Goal: Information Seeking & Learning: Check status

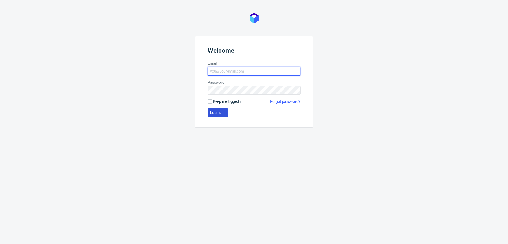
type input "[EMAIL_ADDRESS][DOMAIN_NAME]"
click at [210, 112] on span "Let me in" at bounding box center [218, 113] width 16 height 4
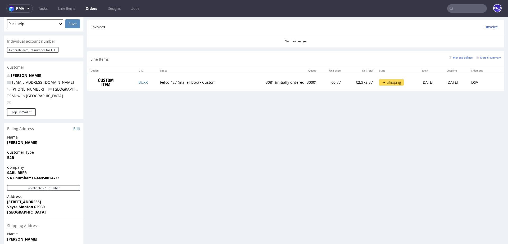
scroll to position [229, 0]
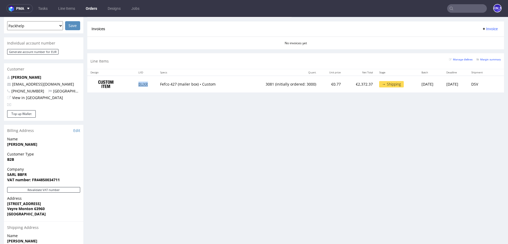
click at [140, 84] on link "BUXR" at bounding box center [143, 83] width 10 height 5
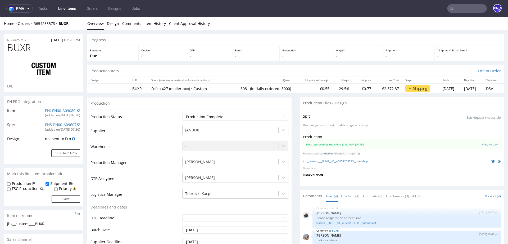
click at [233, 88] on td "3081 (initially ordered: 3000)" at bounding box center [260, 88] width 68 height 10
copy td "3081"
click at [236, 88] on td "3081 (initially ordered: 3000)" at bounding box center [260, 88] width 68 height 10
drag, startPoint x: 234, startPoint y: 88, endPoint x: 238, endPoint y: 88, distance: 3.7
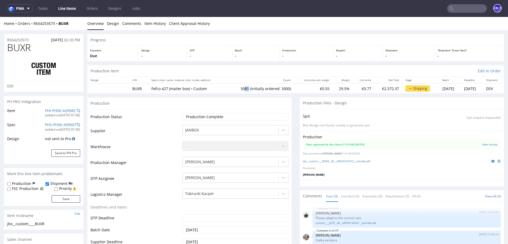
click at [238, 88] on td "3081 (initially ordered: 3000)" at bounding box center [260, 88] width 68 height 10
copy td "81"
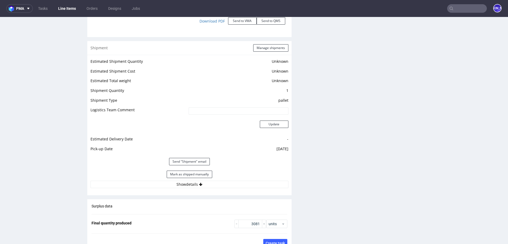
scroll to position [690, 0]
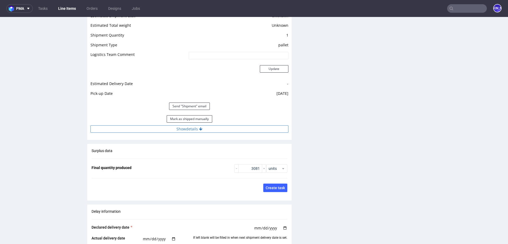
click at [202, 125] on button "Show details" at bounding box center [189, 128] width 198 height 7
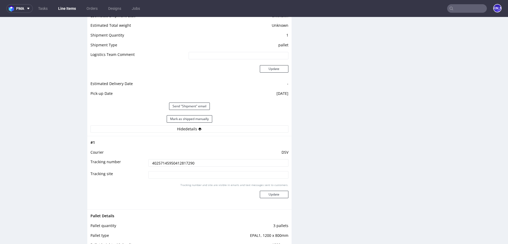
click at [165, 163] on input "40257145950412817290" at bounding box center [218, 162] width 140 height 7
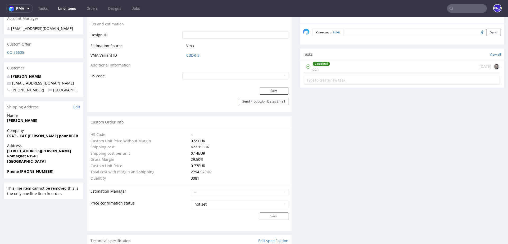
scroll to position [0, 0]
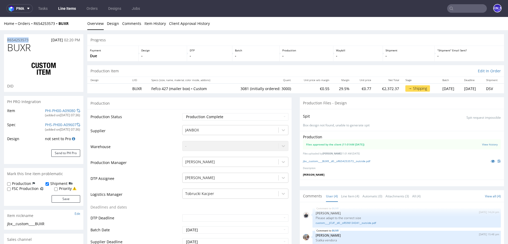
drag, startPoint x: 31, startPoint y: 39, endPoint x: 0, endPoint y: 39, distance: 30.7
copy p "R654253573"
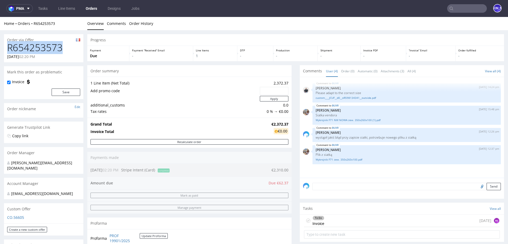
drag, startPoint x: 69, startPoint y: 48, endPoint x: 0, endPoint y: 48, distance: 69.0
copy h1 "R654253573"
click at [90, 8] on link "Orders" at bounding box center [92, 8] width 18 height 8
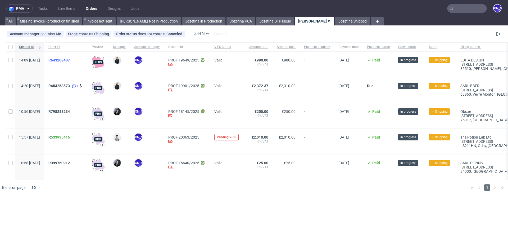
click at [70, 60] on span "R643208407" at bounding box center [58, 60] width 21 height 4
click at [65, 138] on span "R 533995416" at bounding box center [58, 137] width 21 height 4
click at [65, 137] on span "R 533995416" at bounding box center [58, 137] width 21 height 4
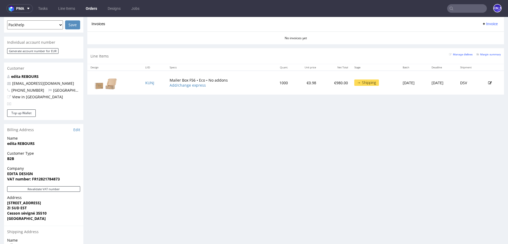
scroll to position [210, 0]
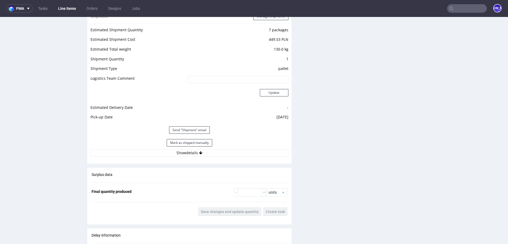
scroll to position [646, 0]
click at [214, 153] on button "Show details" at bounding box center [189, 153] width 198 height 7
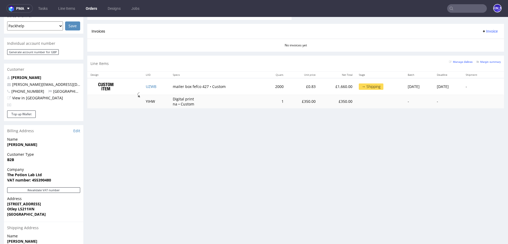
scroll to position [224, 0]
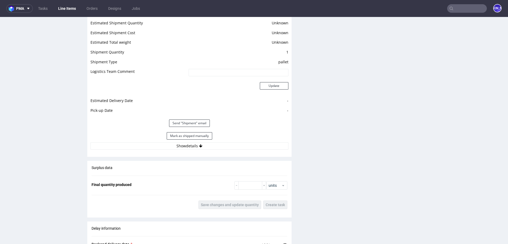
scroll to position [683, 0]
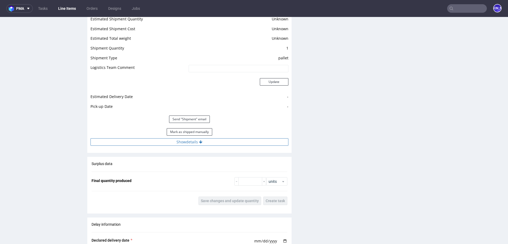
click at [211, 138] on button "Show details" at bounding box center [189, 141] width 198 height 7
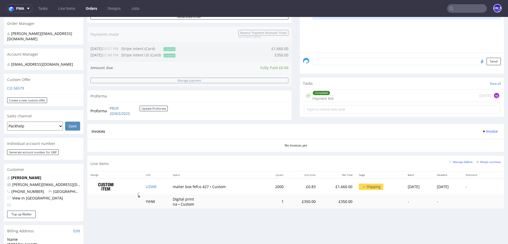
scroll to position [128, 0]
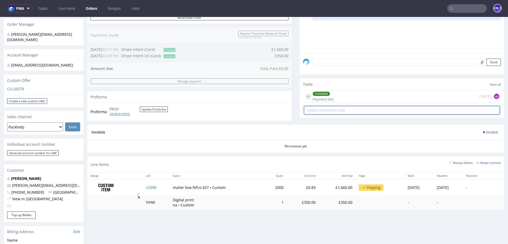
click at [340, 109] on input "text" at bounding box center [402, 110] width 196 height 8
type input "Invoice"
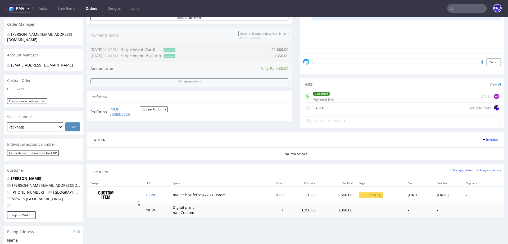
click at [347, 106] on div "Invoice Set due date" at bounding box center [402, 108] width 196 height 11
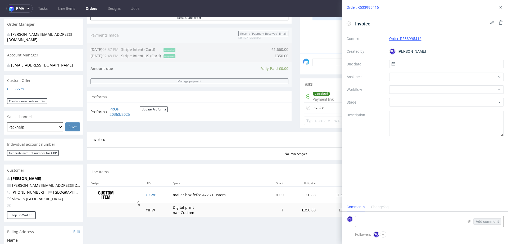
scroll to position [4, 0]
click at [409, 59] on div "Context Order: R533995416 Created by JO Jozefina Owczarek Due date Assignee Wor…" at bounding box center [425, 85] width 157 height 102
click at [410, 64] on input "text" at bounding box center [446, 64] width 115 height 8
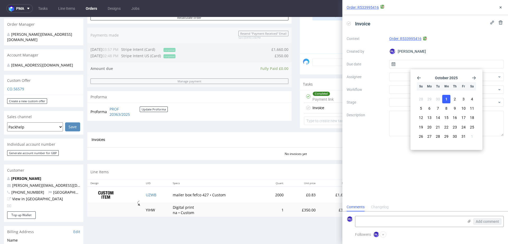
click at [447, 101] on span "1" at bounding box center [446, 98] width 2 height 5
type input "01/10/2025"
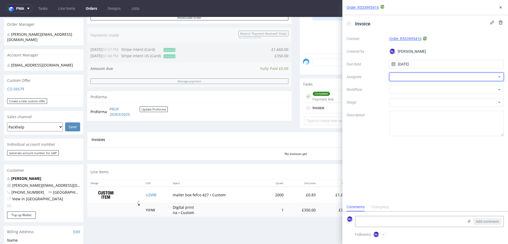
click at [412, 75] on div at bounding box center [446, 76] width 115 height 8
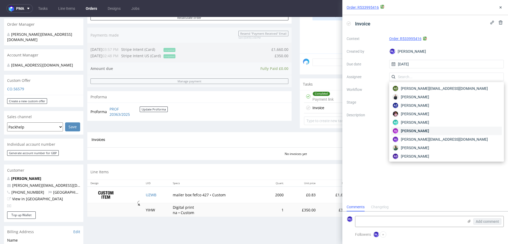
click at [425, 131] on span "Aleksandra Łętowska" at bounding box center [415, 130] width 28 height 5
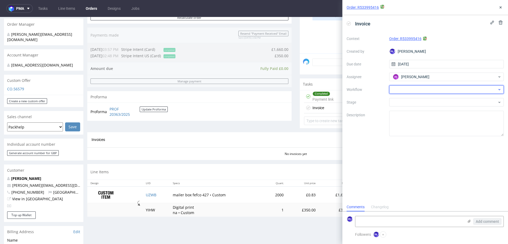
click at [399, 86] on div at bounding box center [446, 89] width 115 height 8
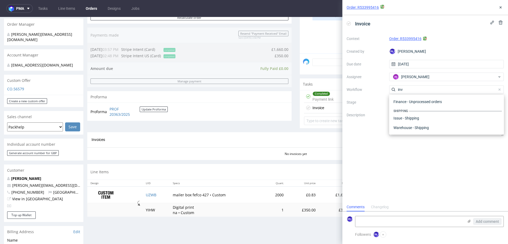
scroll to position [48, 0]
type input "invoi"
click at [415, 118] on div "Finance - Invoice - General" at bounding box center [446, 118] width 111 height 10
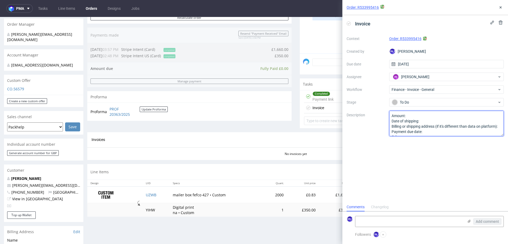
scroll to position [6, 0]
drag, startPoint x: 391, startPoint y: 116, endPoint x: 420, endPoint y: 162, distance: 54.9
click at [420, 162] on div "Invoice Context Order: R533995416 Created by JO Jozefina Owczarek Due date 01/1…" at bounding box center [425, 108] width 166 height 187
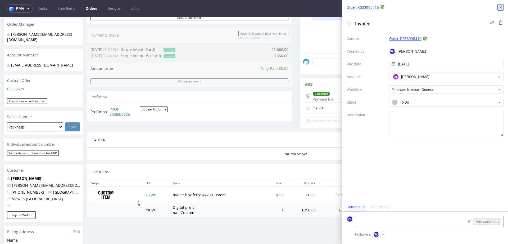
click at [501, 8] on icon at bounding box center [500, 7] width 4 height 4
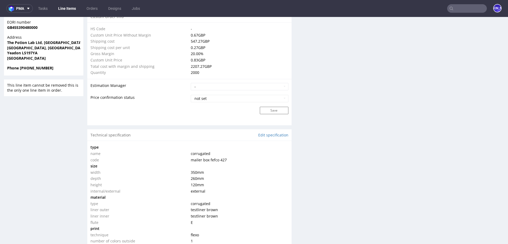
scroll to position [457, 0]
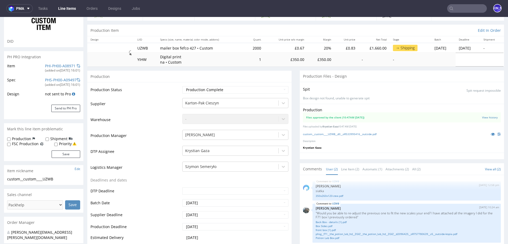
scroll to position [53, 0]
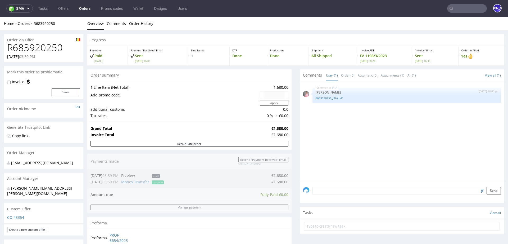
scroll to position [285, 0]
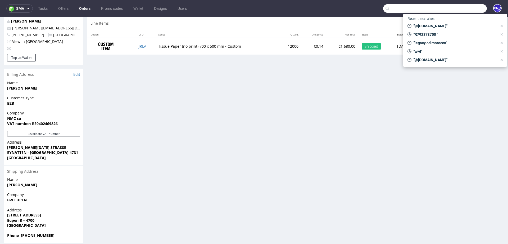
click at [457, 6] on input "text" at bounding box center [435, 8] width 104 height 8
paste input "R252947347"
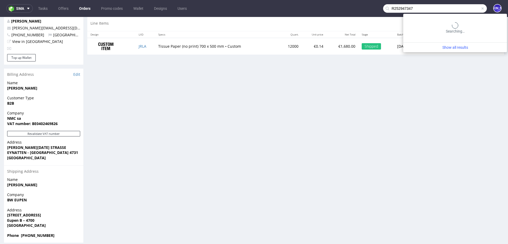
type input "R252947347"
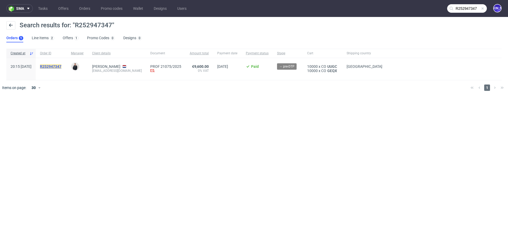
click at [61, 64] on mark "R252947347" at bounding box center [50, 66] width 21 height 4
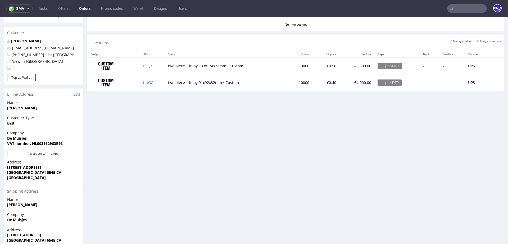
scroll to position [265, 0]
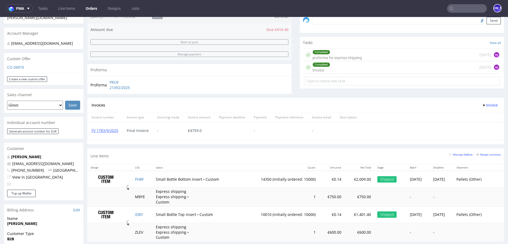
scroll to position [168, 0]
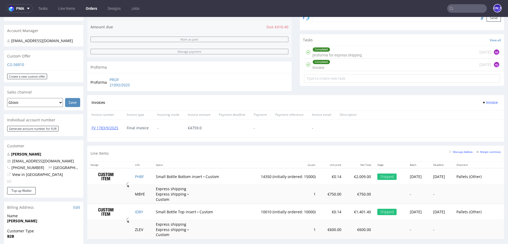
click at [336, 66] on div "Completed Invoice 1 day ago AŁ" at bounding box center [402, 64] width 196 height 12
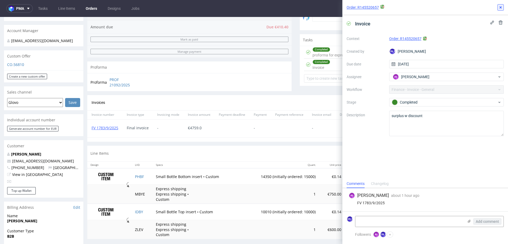
click at [502, 9] on icon at bounding box center [500, 7] width 4 height 4
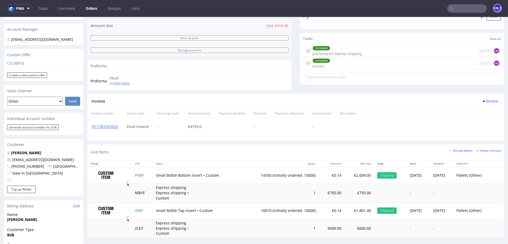
scroll to position [169, 0]
click at [107, 127] on link "FV 1783/9/2025" at bounding box center [105, 127] width 27 height 5
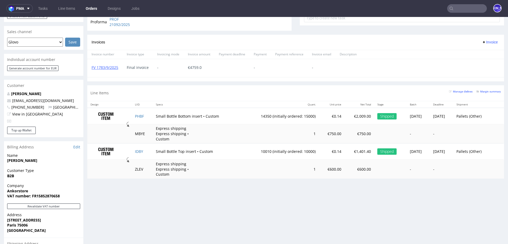
scroll to position [238, 0]
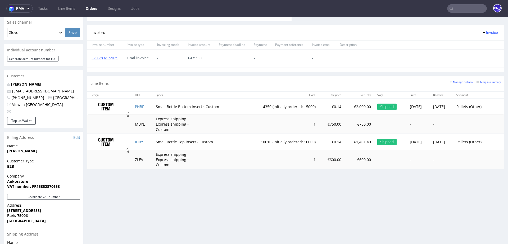
drag, startPoint x: 67, startPoint y: 85, endPoint x: 36, endPoint y: 85, distance: 31.2
click at [36, 88] on p "[EMAIL_ADDRESS][DOMAIN_NAME]" at bounding box center [43, 90] width 73 height 5
copy link "@[DOMAIN_NAME]"
drag, startPoint x: 246, startPoint y: 106, endPoint x: 304, endPoint y: 106, distance: 58.5
click at [304, 106] on tr "PHBF Small Bottle Bottom insert • Custom 14350 (initially ordered: 15000) €0.14…" at bounding box center [295, 106] width 417 height 17
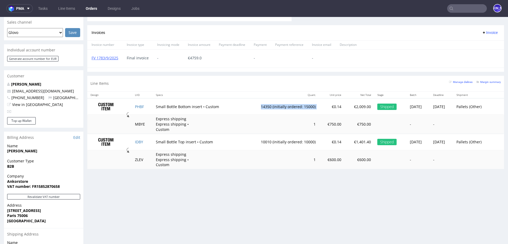
copy td "14350 (initially ordered: 15000)"
drag, startPoint x: 215, startPoint y: 105, endPoint x: 151, endPoint y: 104, distance: 63.8
click at [153, 104] on td "Small Bottle Bottom insert • Custom" at bounding box center [197, 106] width 89 height 17
copy td "Small Bottle Bottom insert • Custom"
drag, startPoint x: 303, startPoint y: 142, endPoint x: 240, endPoint y: 142, distance: 63.2
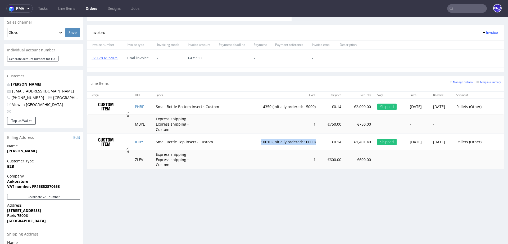
click at [240, 142] on tr "IDBY Small Bottle Top insert • Custom 10010 (initially ordered: 10000) €0.14 €1…" at bounding box center [295, 142] width 417 height 16
copy td "10010 (initially ordered: 10000)"
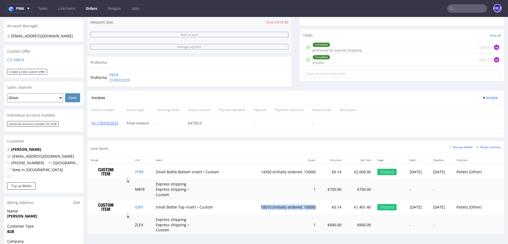
scroll to position [174, 0]
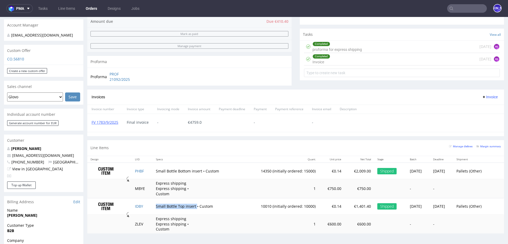
drag, startPoint x: 192, startPoint y: 205, endPoint x: 152, endPoint y: 203, distance: 40.0
click at [153, 203] on td "Small Bottle Top insert • Custom" at bounding box center [197, 206] width 89 height 16
copy td "Small Bottle Top insert"
click at [460, 12] on input "text" at bounding box center [467, 8] width 40 height 8
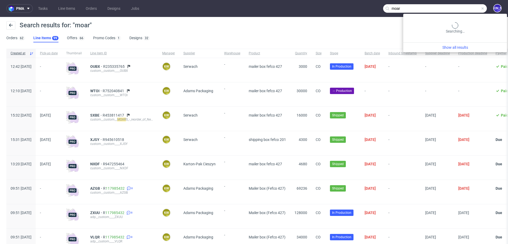
drag, startPoint x: 460, startPoint y: 8, endPoint x: 392, endPoint y: 6, distance: 68.3
click at [392, 6] on nav "pma Tasks Line Items Orders Designs Jobs moar JO" at bounding box center [254, 8] width 508 height 17
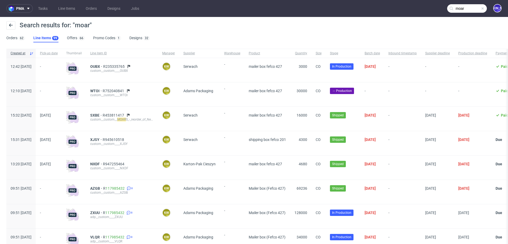
paste input "james@tuckson.london"
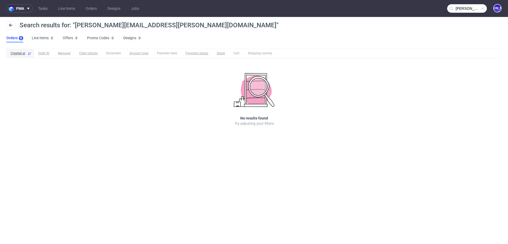
click at [457, 6] on input "james@tuckson.london" at bounding box center [467, 8] width 40 height 8
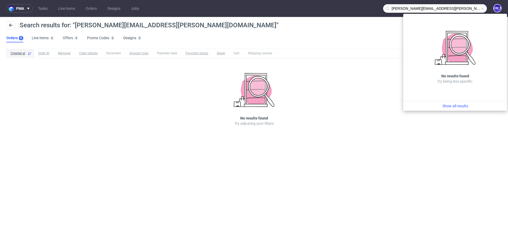
click at [393, 9] on input "james@tuckson.london" at bounding box center [435, 8] width 104 height 8
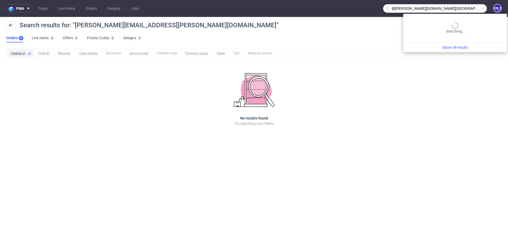
type input "@tuckson.london"
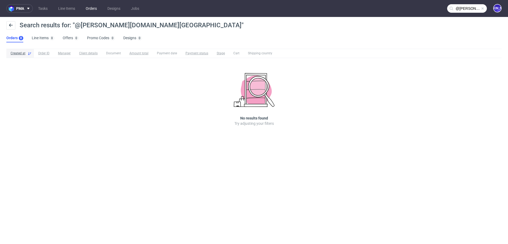
click at [90, 9] on link "Orders" at bounding box center [91, 8] width 17 height 8
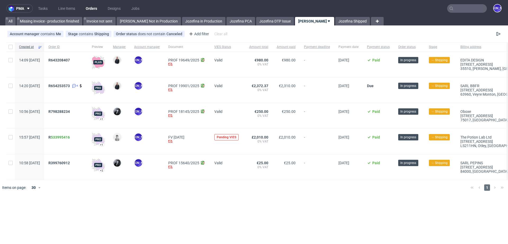
click at [91, 7] on link "Orders" at bounding box center [92, 8] width 18 height 8
click at [470, 10] on input "text" at bounding box center [467, 8] width 40 height 8
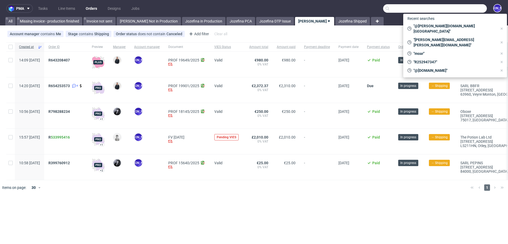
paste input "james@tuckson.london"
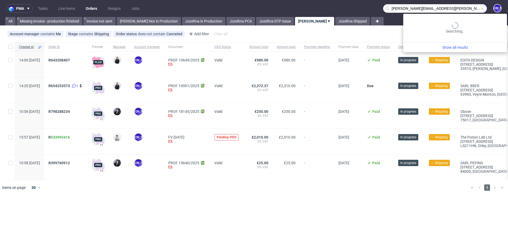
type input "james@tuckson.london"
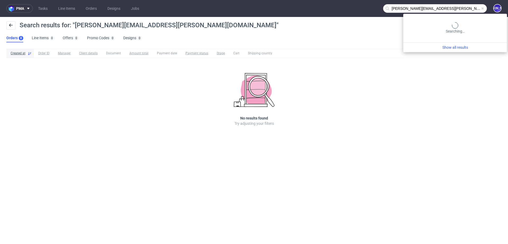
click at [460, 11] on input "james@tuckson.london" at bounding box center [435, 8] width 104 height 8
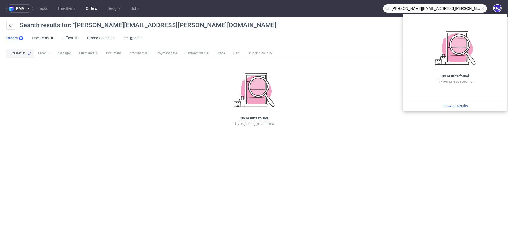
click at [93, 8] on link "Orders" at bounding box center [91, 8] width 17 height 8
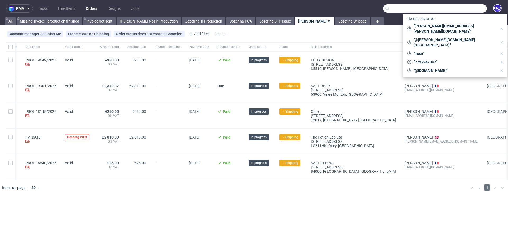
scroll to position [0, 145]
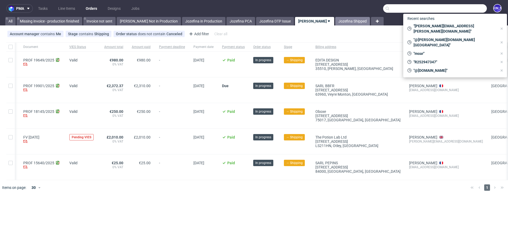
click at [349, 22] on link "Jozefina Shipped" at bounding box center [352, 21] width 35 height 8
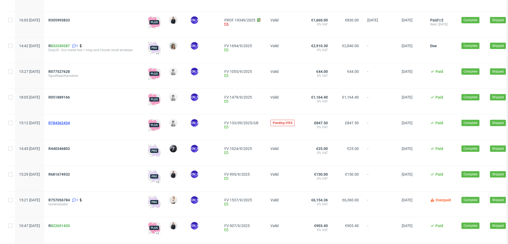
click at [70, 123] on span "R784362434" at bounding box center [58, 123] width 21 height 4
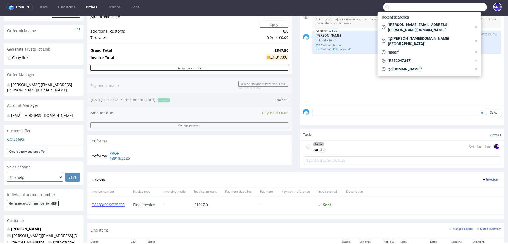
scroll to position [79, 0]
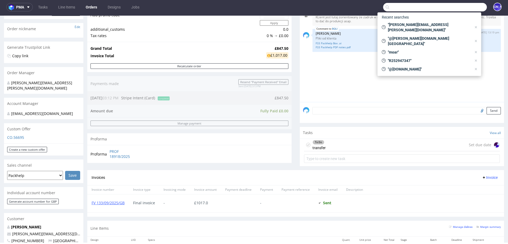
click at [346, 144] on div "To Do transfer Set due date" at bounding box center [402, 145] width 196 height 12
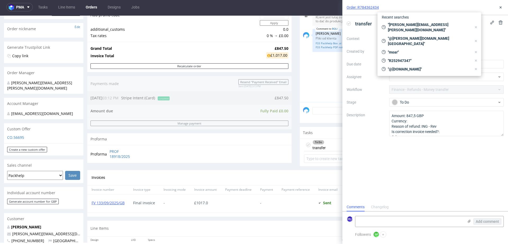
scroll to position [4, 0]
click at [499, 8] on icon at bounding box center [500, 7] width 4 height 4
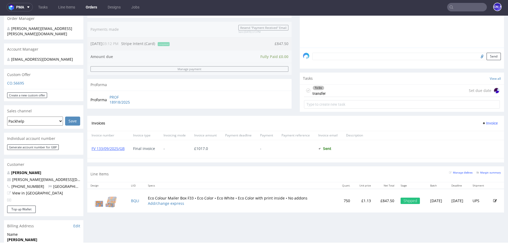
scroll to position [137, 0]
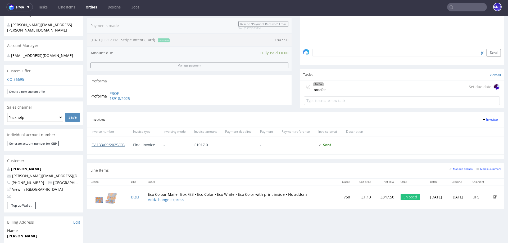
click at [122, 143] on link "FV 133/09/2025/GB" at bounding box center [108, 144] width 33 height 5
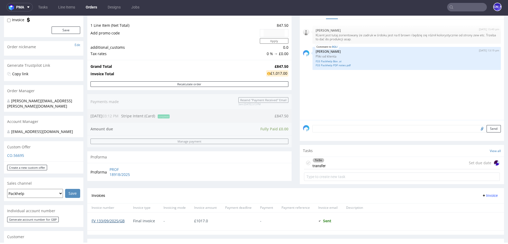
scroll to position [57, 0]
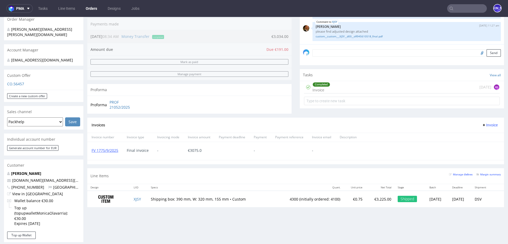
scroll to position [211, 0]
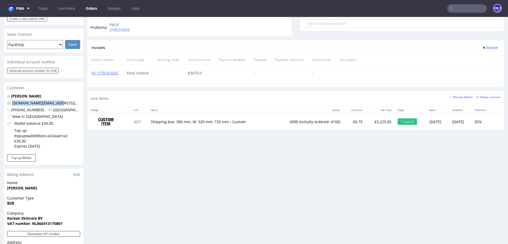
drag, startPoint x: 60, startPoint y: 98, endPoint x: 8, endPoint y: 96, distance: 51.1
click at [8, 100] on p "[DOMAIN_NAME][EMAIL_ADDRESS][DOMAIN_NAME]" at bounding box center [43, 102] width 73 height 5
copy span "[DOMAIN_NAME][EMAIL_ADDRESS][DOMAIN_NAME]"
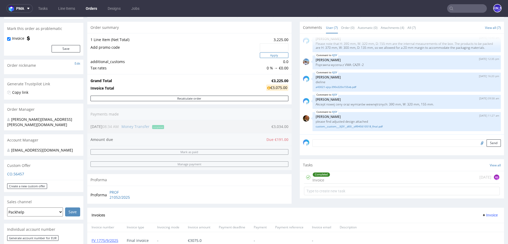
scroll to position [42, 0]
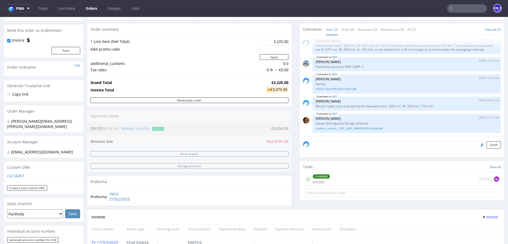
click at [452, 10] on input "text" at bounding box center [467, 8] width 40 height 8
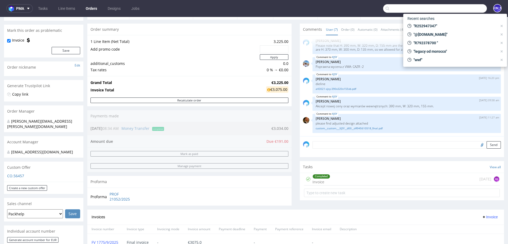
click at [345, 15] on nav "pma Tasks Line Items Orders Designs Jobs JO" at bounding box center [254, 8] width 508 height 17
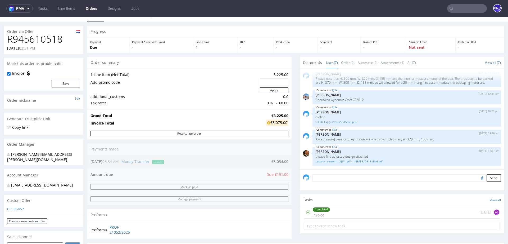
scroll to position [11, 0]
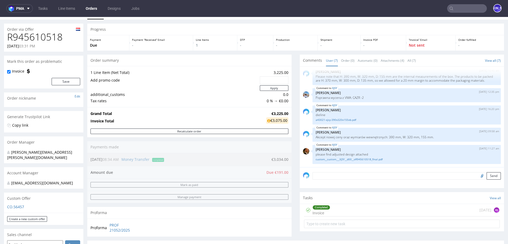
click at [106, 62] on div "Order summary" at bounding box center [189, 60] width 204 height 12
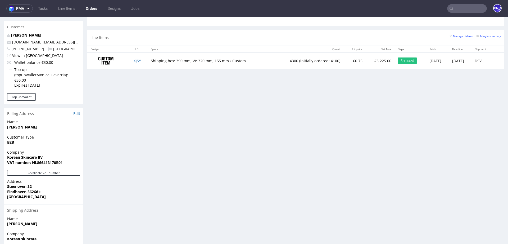
scroll to position [266, 0]
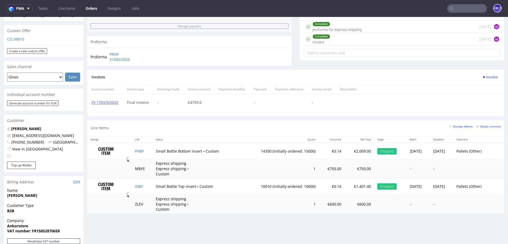
scroll to position [192, 0]
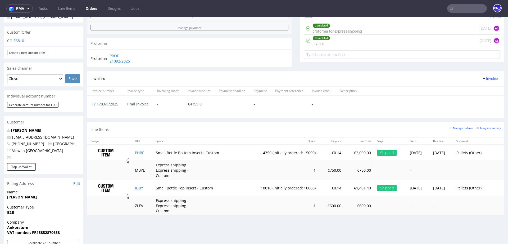
click at [102, 104] on link "FV 1783/9/2025" at bounding box center [105, 103] width 27 height 5
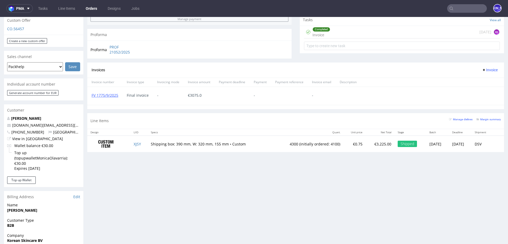
scroll to position [188, 0]
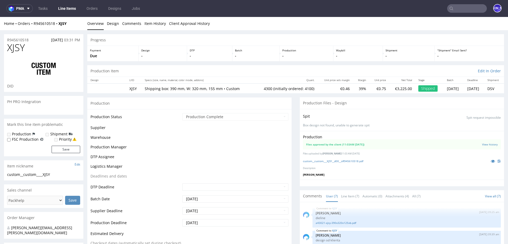
scroll to position [54, 0]
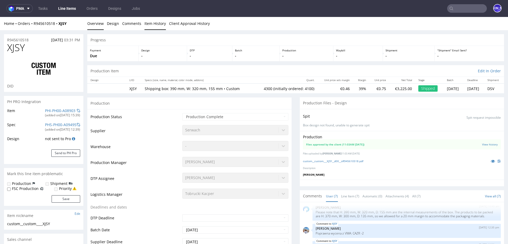
click at [150, 22] on link "Item History" at bounding box center [154, 23] width 21 height 13
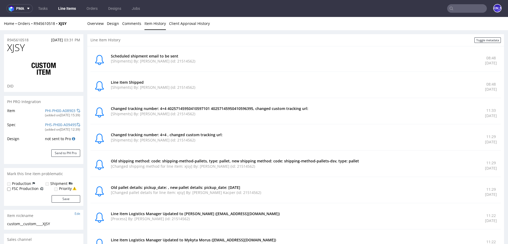
click at [149, 24] on link "Item History" at bounding box center [154, 23] width 21 height 13
click at [96, 23] on link "Overview" at bounding box center [95, 23] width 16 height 13
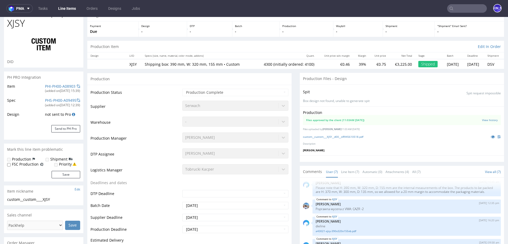
scroll to position [0, 0]
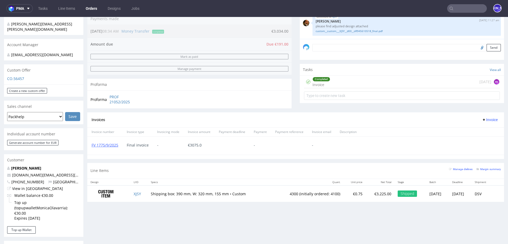
scroll to position [140, 0]
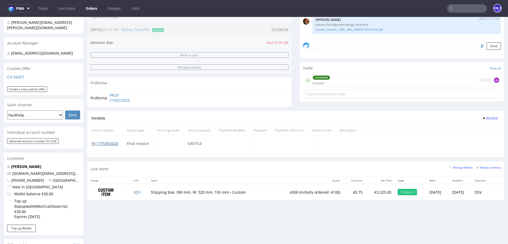
click at [112, 142] on link "FV 1775/9/2025" at bounding box center [105, 143] width 27 height 5
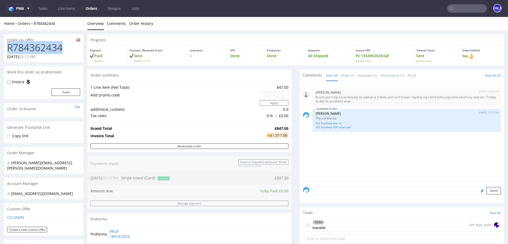
drag, startPoint x: 66, startPoint y: 47, endPoint x: 0, endPoint y: 48, distance: 65.9
copy h1 "R784362434"
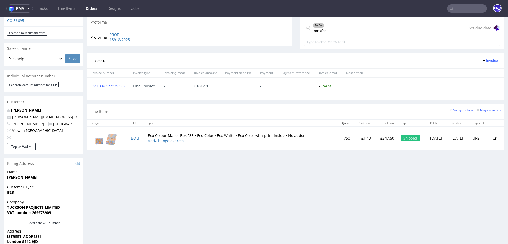
scroll to position [170, 0]
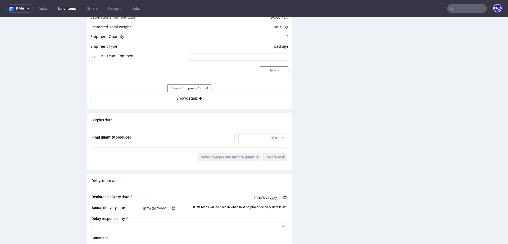
scroll to position [693, 0]
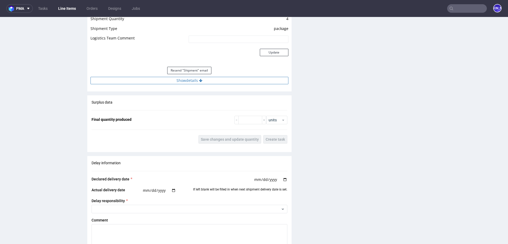
click at [199, 79] on icon at bounding box center [200, 81] width 3 height 4
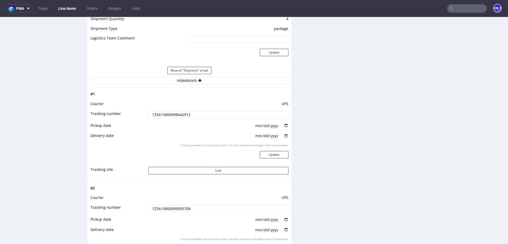
click at [160, 114] on input "1Z5A15806898442912" at bounding box center [218, 114] width 140 height 7
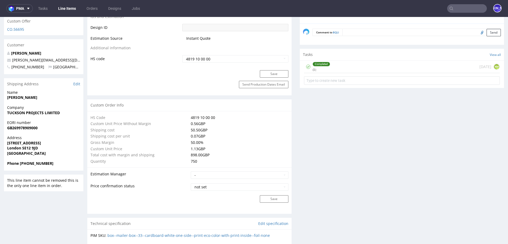
scroll to position [292, 0]
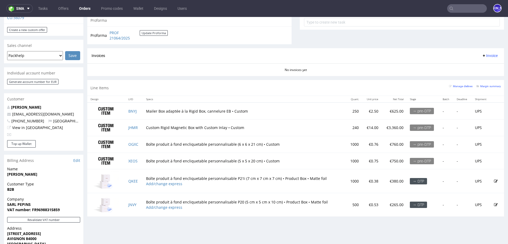
scroll to position [198, 0]
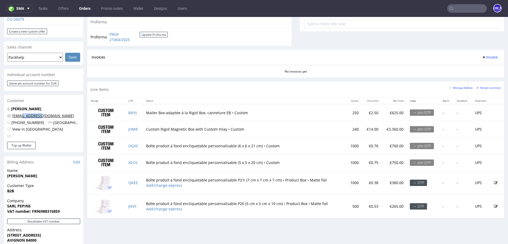
drag, startPoint x: 50, startPoint y: 109, endPoint x: 23, endPoint y: 109, distance: 26.7
click at [23, 113] on p "care@pepins.fr" at bounding box center [43, 115] width 73 height 5
copy link "pepins.fr"
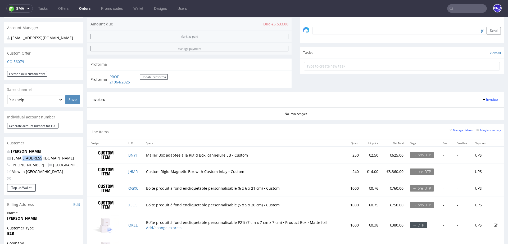
scroll to position [172, 0]
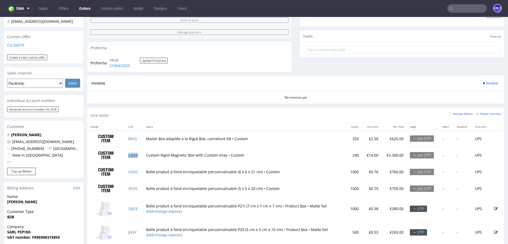
click at [135, 155] on link "JHMR" at bounding box center [133, 154] width 10 height 5
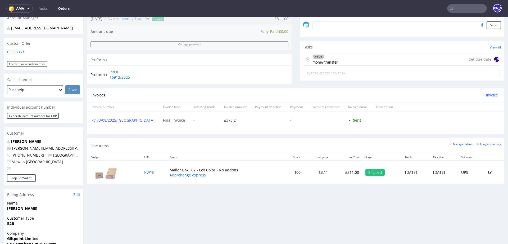
scroll to position [169, 0]
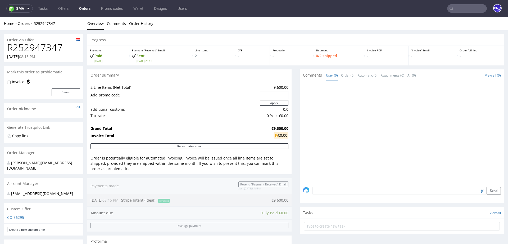
scroll to position [265, 0]
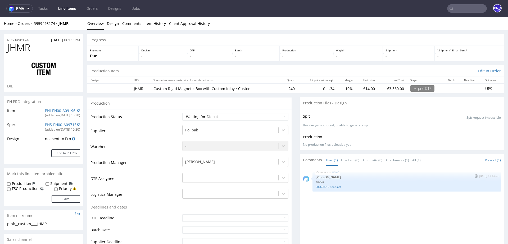
click at [322, 186] on link "60x60x210-snap.pdf" at bounding box center [407, 187] width 182 height 4
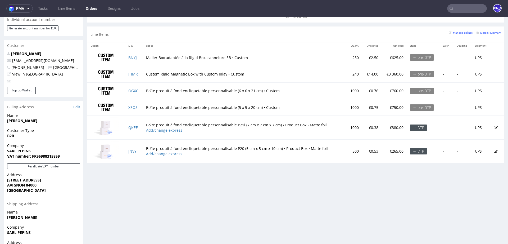
scroll to position [251, 0]
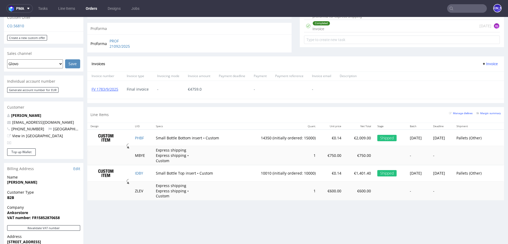
scroll to position [208, 0]
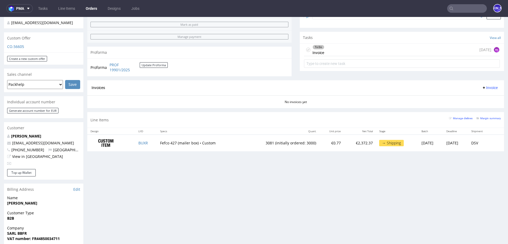
scroll to position [173, 0]
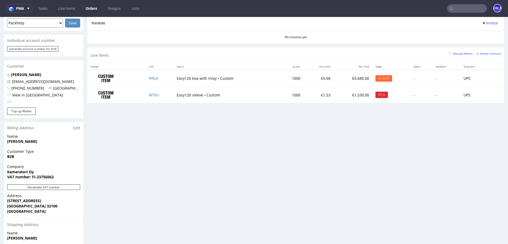
scroll to position [233, 0]
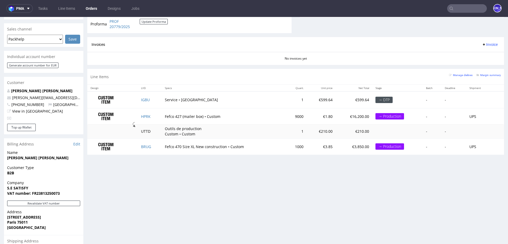
scroll to position [193, 0]
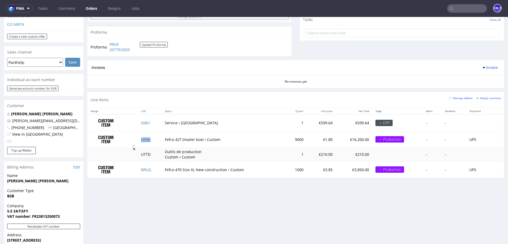
click at [141, 138] on link "HPRK" at bounding box center [146, 139] width 10 height 5
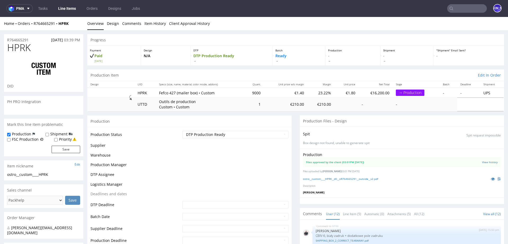
scroll to position [163, 0]
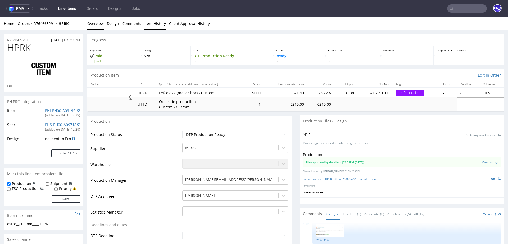
click at [153, 25] on link "Item History" at bounding box center [154, 23] width 21 height 13
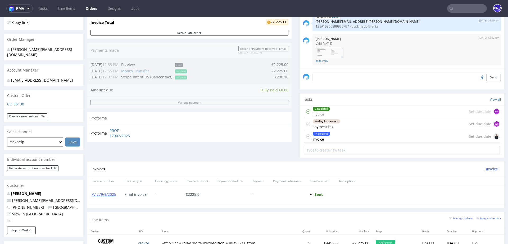
scroll to position [210, 0]
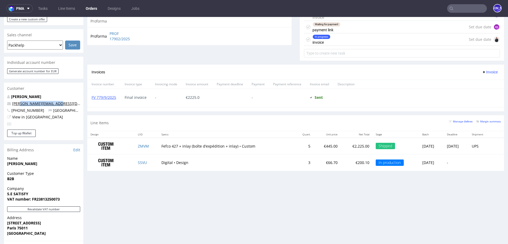
drag, startPoint x: 64, startPoint y: 97, endPoint x: 20, endPoint y: 97, distance: 43.7
click at [20, 101] on p "chen@satisfyrunning.com" at bounding box center [43, 103] width 73 height 5
copy link "@satisfyrunning.com"
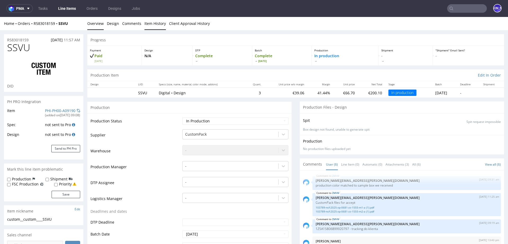
click at [150, 26] on link "Item History" at bounding box center [154, 23] width 21 height 13
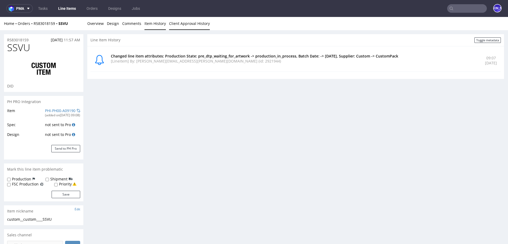
click at [178, 26] on link "Client Approval History" at bounding box center [189, 23] width 41 height 13
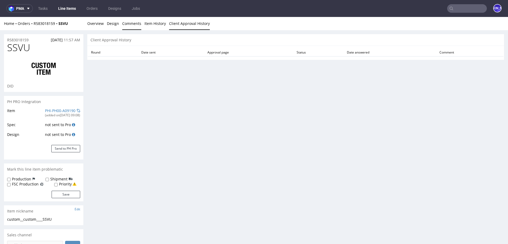
click at [130, 26] on link "Comments" at bounding box center [131, 23] width 19 height 13
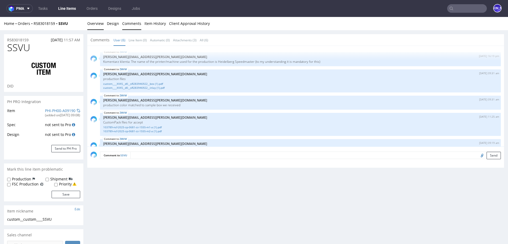
click at [99, 25] on link "Overview" at bounding box center [95, 23] width 16 height 13
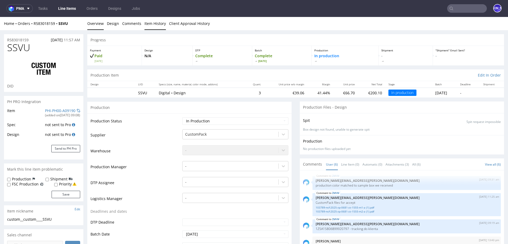
click at [150, 24] on link "Item History" at bounding box center [154, 23] width 21 height 13
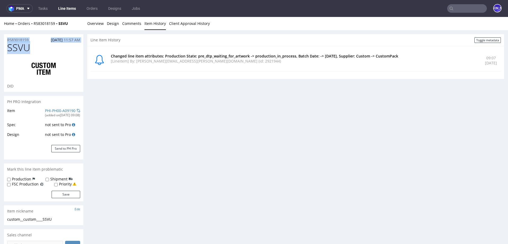
drag, startPoint x: 37, startPoint y: 48, endPoint x: 6, endPoint y: 39, distance: 32.5
click at [6, 39] on section "R583018159 29.09.2025 11:57 AM SSVU DID" at bounding box center [43, 63] width 79 height 58
click at [93, 22] on link "Overview" at bounding box center [95, 23] width 16 height 13
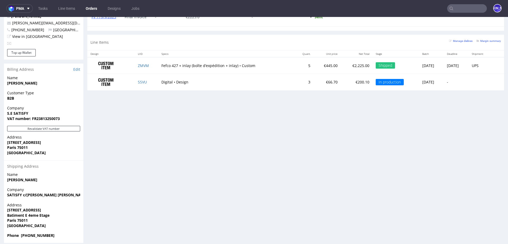
scroll to position [1, 0]
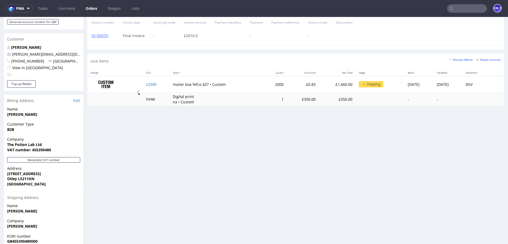
scroll to position [243, 0]
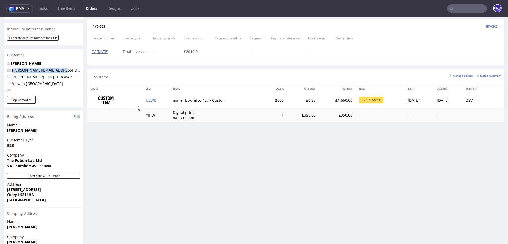
drag, startPoint x: 64, startPoint y: 64, endPoint x: 0, endPoint y: 64, distance: 64.3
click at [0, 64] on div "Order via Offer R533995416 [DATE] 03:57 PM Mark this order as problematic Invoi…" at bounding box center [254, 48] width 508 height 522
copy span "[PERSON_NAME][EMAIL_ADDRESS][DOMAIN_NAME]"
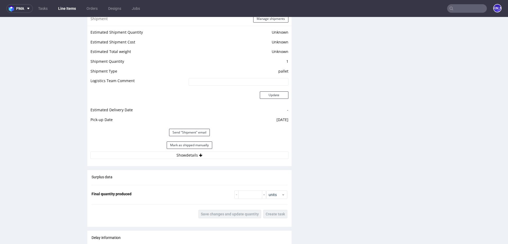
scroll to position [676, 0]
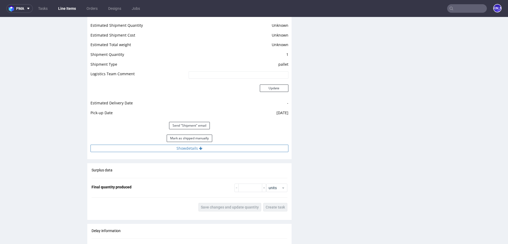
click at [189, 146] on button "Show details" at bounding box center [189, 147] width 198 height 7
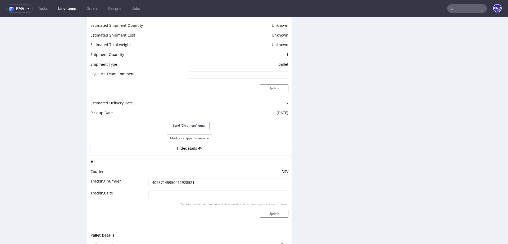
click at [175, 184] on input "40257145950412928521" at bounding box center [218, 181] width 140 height 7
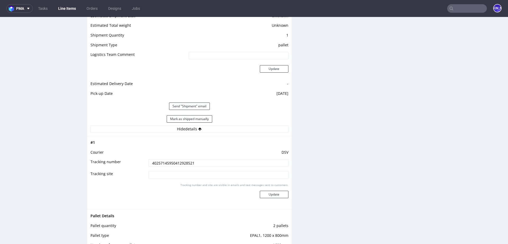
scroll to position [708, 0]
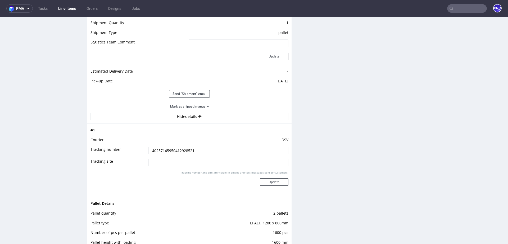
click at [168, 149] on input "40257145950412928521" at bounding box center [218, 150] width 140 height 7
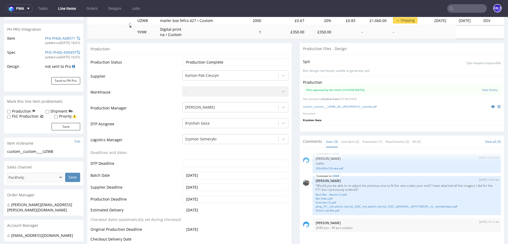
scroll to position [0, 0]
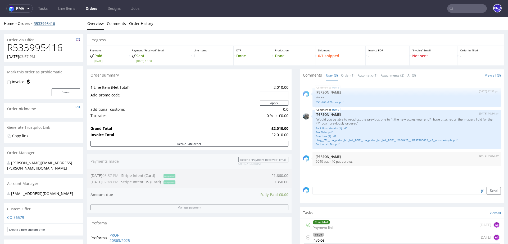
click at [43, 23] on link "R533995416" at bounding box center [44, 23] width 21 height 5
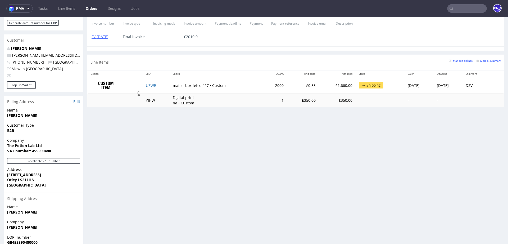
scroll to position [251, 0]
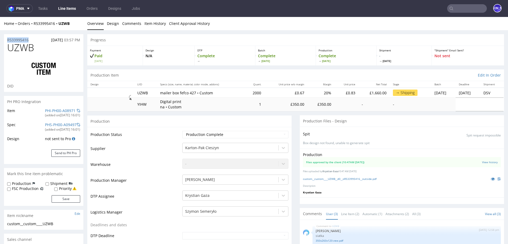
drag, startPoint x: 36, startPoint y: 39, endPoint x: 0, endPoint y: 38, distance: 35.7
copy p "R533995416"
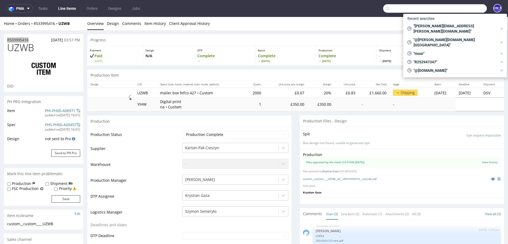
click at [461, 9] on input "text" at bounding box center [435, 8] width 104 height 8
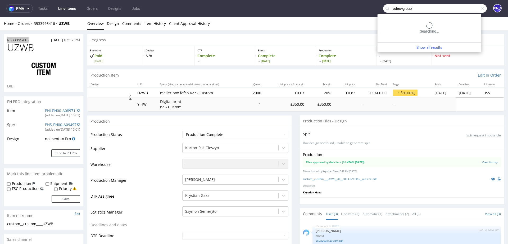
type input "rodeo-group"
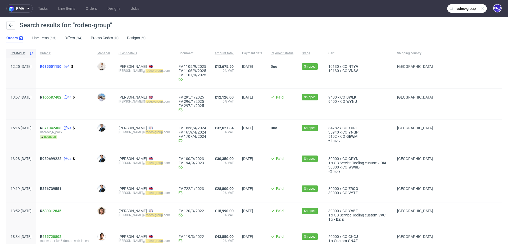
click at [61, 66] on span "R635501150" at bounding box center [50, 66] width 21 height 4
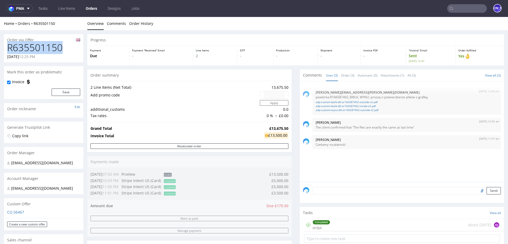
drag, startPoint x: 65, startPoint y: 50, endPoint x: 0, endPoint y: 49, distance: 65.1
drag, startPoint x: 64, startPoint y: 24, endPoint x: 33, endPoint y: 24, distance: 30.7
click at [33, 24] on div "Home Orders R635501150" at bounding box center [43, 23] width 79 height 5
copy link "R635501150"
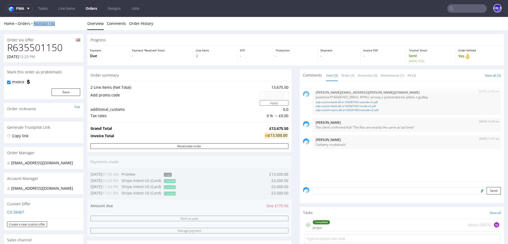
click at [41, 22] on link "R635501150" at bounding box center [44, 23] width 21 height 5
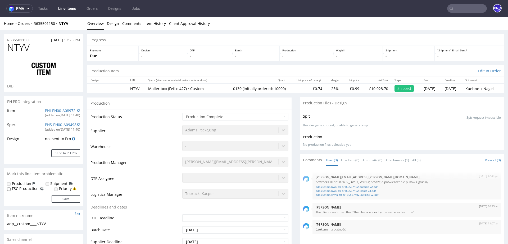
type input "10130"
drag, startPoint x: 33, startPoint y: 49, endPoint x: 0, endPoint y: 49, distance: 33.1
copy span "NTYV"
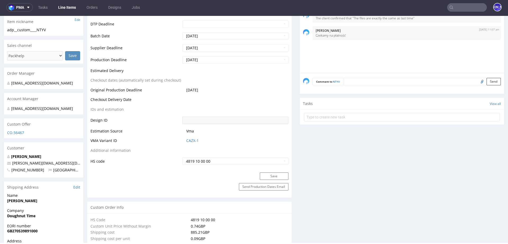
scroll to position [255, 0]
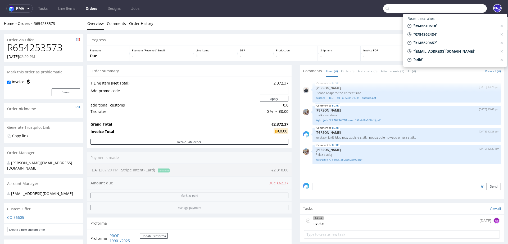
scroll to position [229, 0]
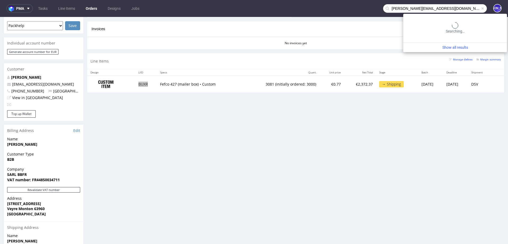
type input "[PERSON_NAME][EMAIL_ADDRESS][DOMAIN_NAME]"
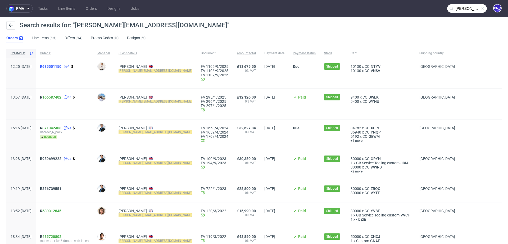
click at [61, 65] on span "R635501150" at bounding box center [50, 66] width 21 height 4
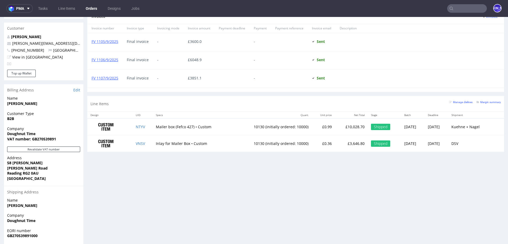
scroll to position [311, 0]
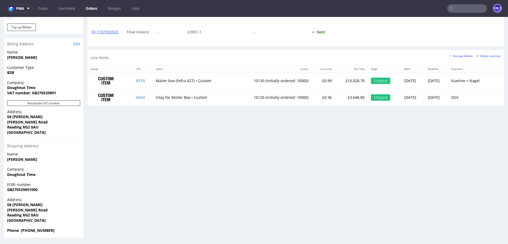
click at [451, 12] on input "text" at bounding box center [467, 8] width 40 height 8
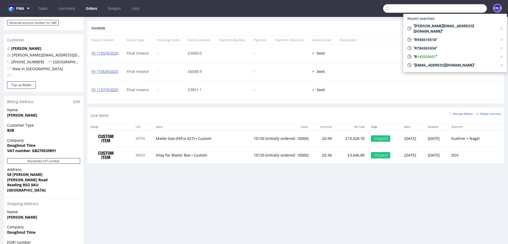
scroll to position [256, 0]
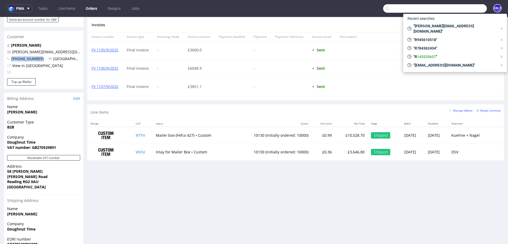
drag, startPoint x: 38, startPoint y: 58, endPoint x: 8, endPoint y: 58, distance: 29.9
click at [8, 58] on span "+447921101707" at bounding box center [25, 58] width 37 height 5
copy span "+447921101707"
click at [138, 133] on link "NTYV" at bounding box center [140, 135] width 9 height 5
click at [139, 149] on link "VNSV" at bounding box center [140, 151] width 9 height 5
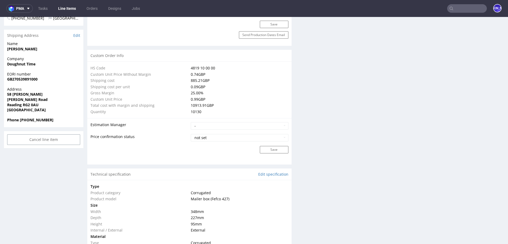
scroll to position [347, 0]
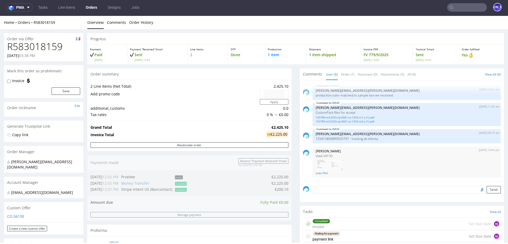
click at [473, 8] on input "text" at bounding box center [467, 7] width 40 height 8
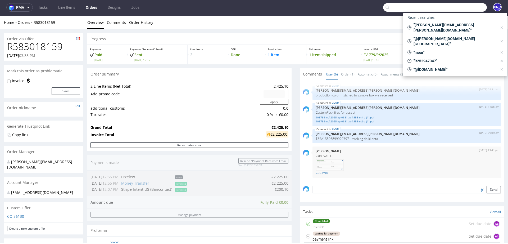
paste input "ile procent pudełek jest damaged"
type input "ile procent pudełek jest damaged"
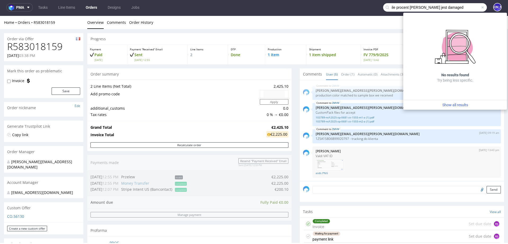
drag, startPoint x: 453, startPoint y: 8, endPoint x: 323, endPoint y: 5, distance: 129.7
click at [323, 5] on nav "pma Tasks Line Items Orders Designs Jobs ile procent pudełek jest damaged JO" at bounding box center [254, 7] width 508 height 17
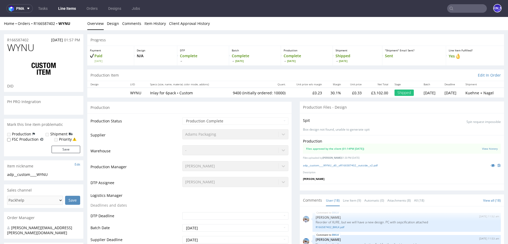
scroll to position [317, 0]
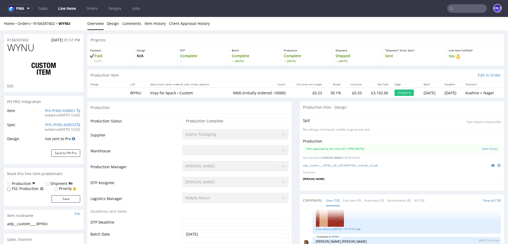
select select "in_progress"
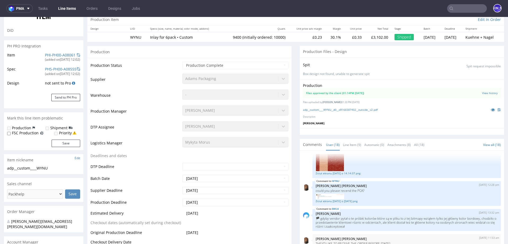
scroll to position [0, 0]
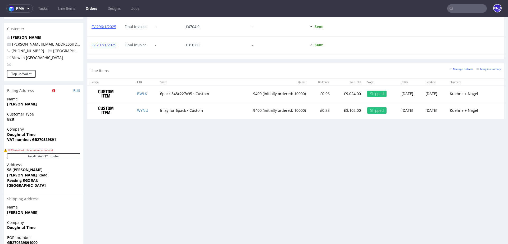
scroll to position [290, 0]
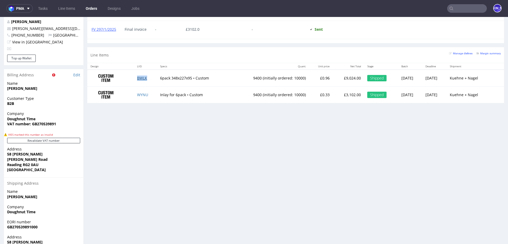
click at [139, 76] on link "BWLK" at bounding box center [142, 77] width 10 height 5
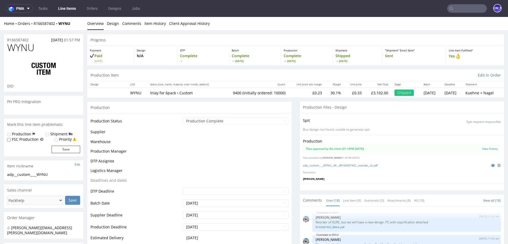
scroll to position [317, 0]
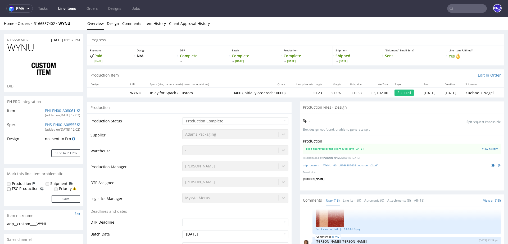
select select "in_progress"
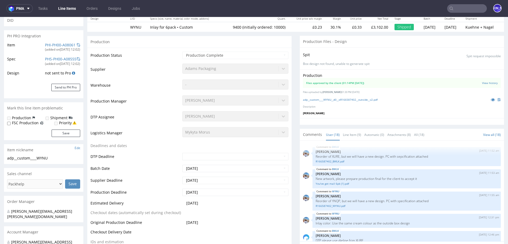
scroll to position [121, 0]
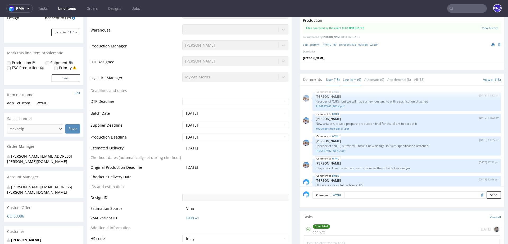
click at [346, 79] on link "Line Item (9)" at bounding box center [352, 79] width 18 height 11
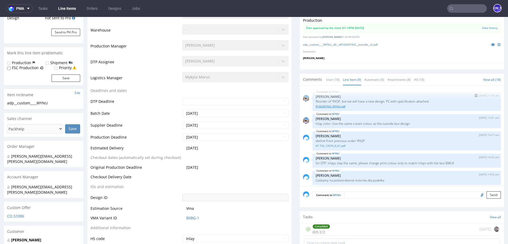
click at [334, 106] on link "R166587402_WYNU.pdf" at bounding box center [407, 106] width 182 height 4
click at [482, 26] on link "View history" at bounding box center [490, 28] width 16 height 4
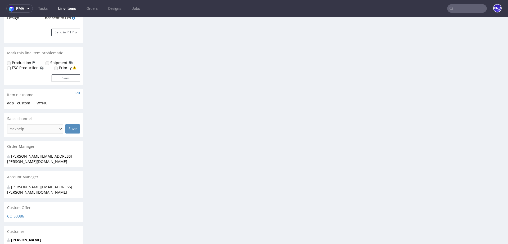
scroll to position [0, 0]
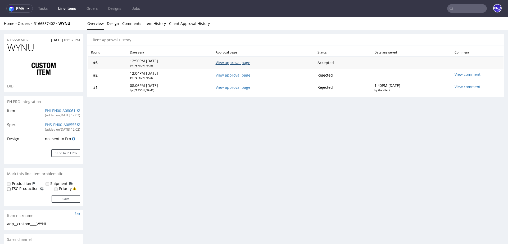
click at [229, 61] on link "View approval page" at bounding box center [233, 62] width 35 height 5
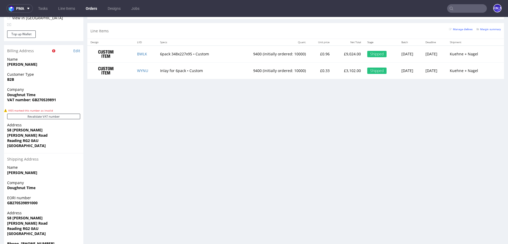
scroll to position [317, 0]
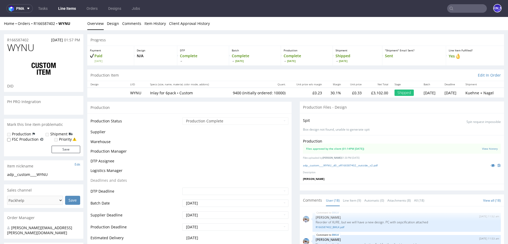
scroll to position [317, 0]
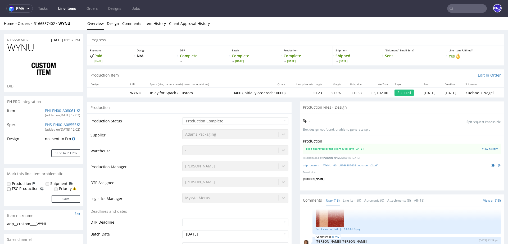
select select "in_progress"
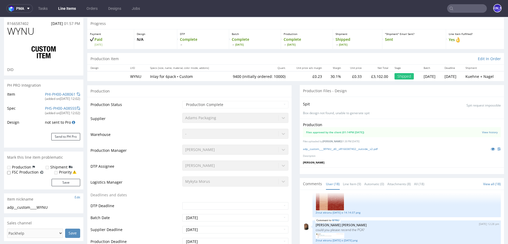
scroll to position [36, 0]
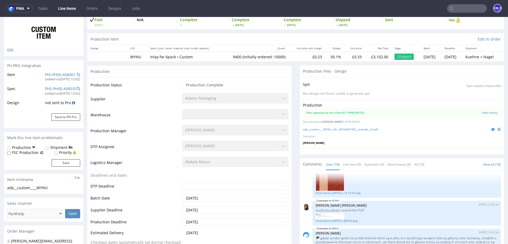
click at [331, 183] on img at bounding box center [330, 180] width 29 height 21
click at [328, 180] on img at bounding box center [330, 180] width 29 height 21
click at [324, 192] on link "Zrzut ekranu 2024-12-4 o 14.14.07.png" at bounding box center [407, 193] width 182 height 4
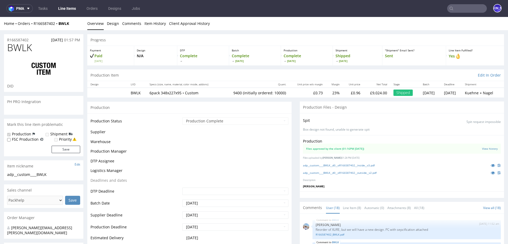
scroll to position [317, 0]
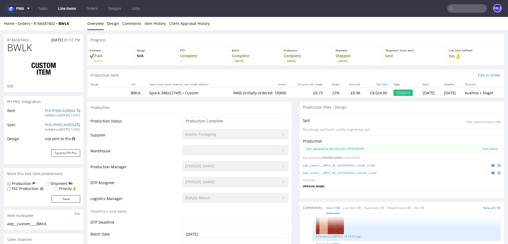
select select "in_progress"
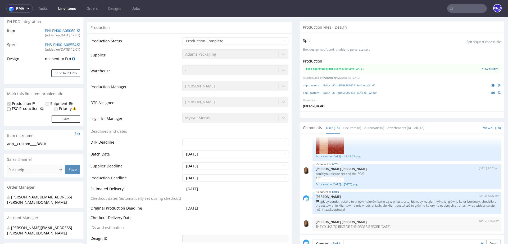
scroll to position [82, 0]
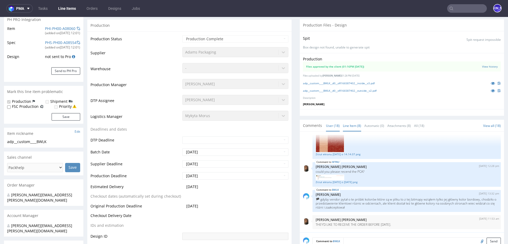
click at [346, 125] on link "Line Item (8)" at bounding box center [352, 125] width 18 height 11
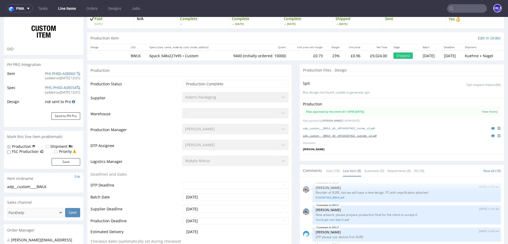
scroll to position [28, 0]
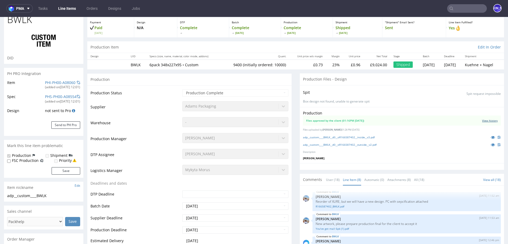
click at [485, 119] on link "View history" at bounding box center [490, 121] width 16 height 4
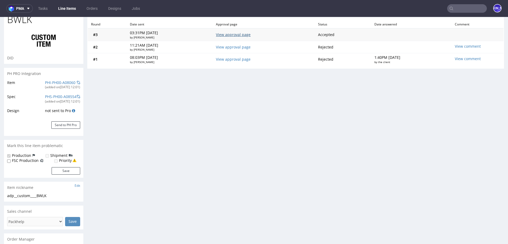
click at [233, 33] on link "View approval page" at bounding box center [233, 34] width 35 height 5
click at [232, 46] on link "View approval page" at bounding box center [233, 46] width 35 height 5
click at [235, 58] on link "View approval page" at bounding box center [233, 59] width 35 height 5
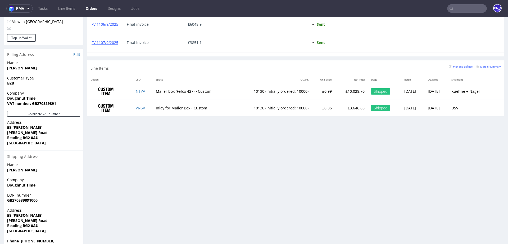
scroll to position [292, 0]
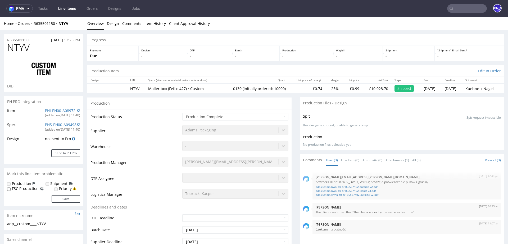
type input "10130"
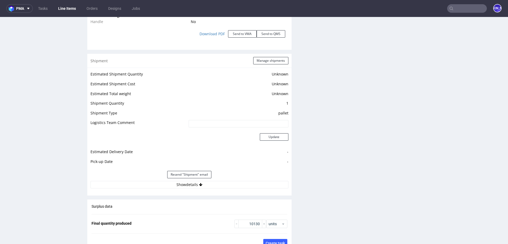
scroll to position [706, 0]
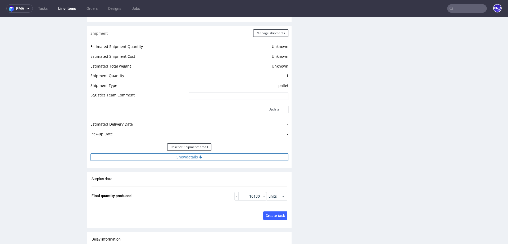
click at [199, 155] on icon at bounding box center [200, 157] width 3 height 4
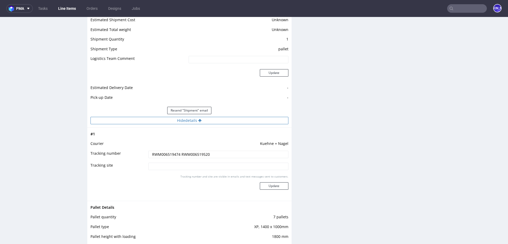
scroll to position [752, 0]
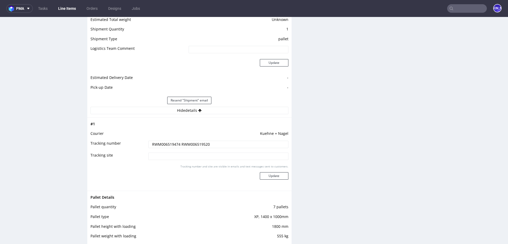
click at [164, 142] on input "RWM006519474 RWM006519520" at bounding box center [218, 143] width 140 height 7
